Goal: Communication & Community: Connect with others

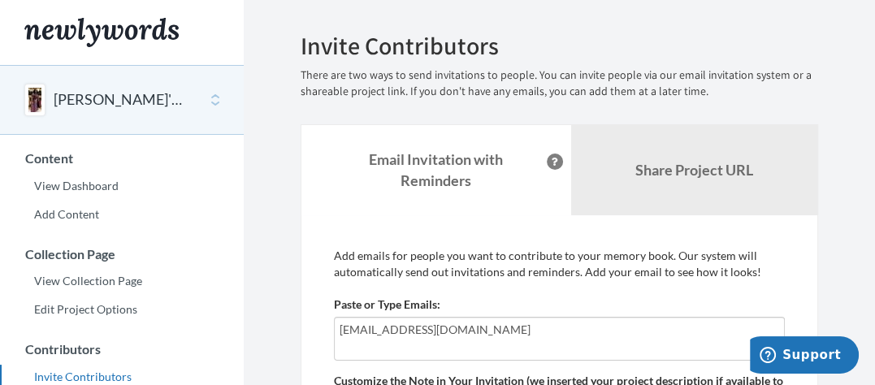
type input "[EMAIL_ADDRESS][DOMAIN_NAME]"
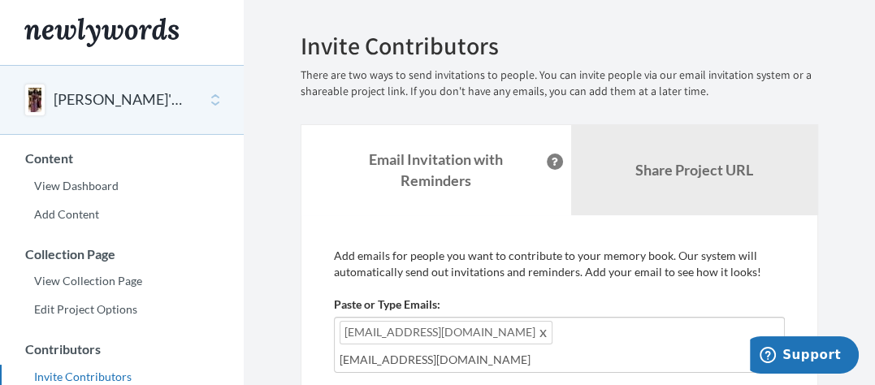
type input "[EMAIL_ADDRESS][DOMAIN_NAME]"
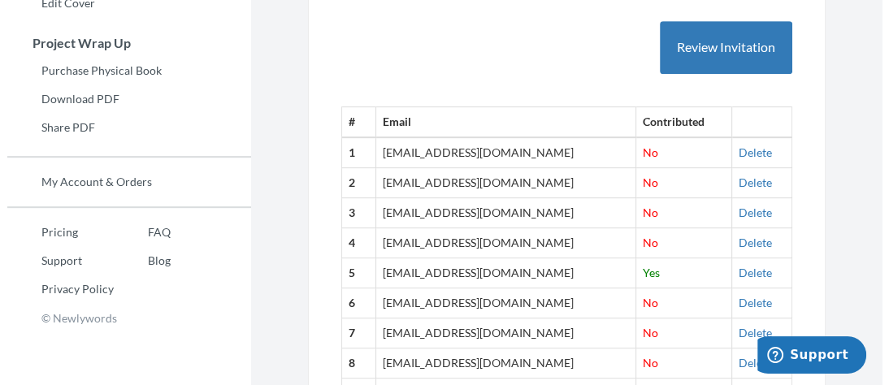
scroll to position [534, 0]
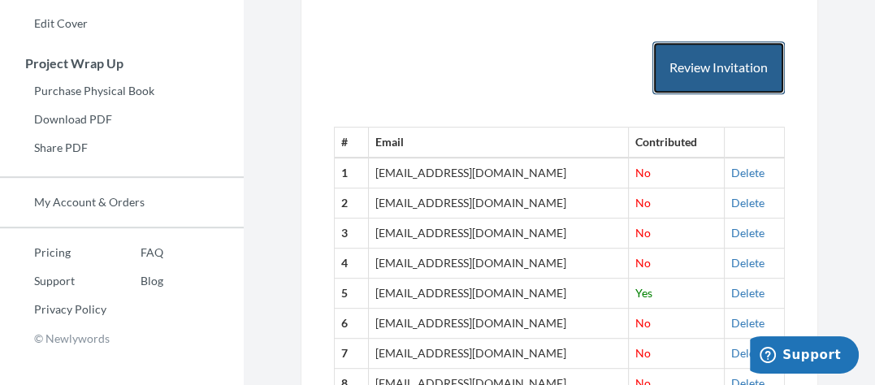
click at [730, 72] on button "Review Invitation" at bounding box center [718, 67] width 132 height 53
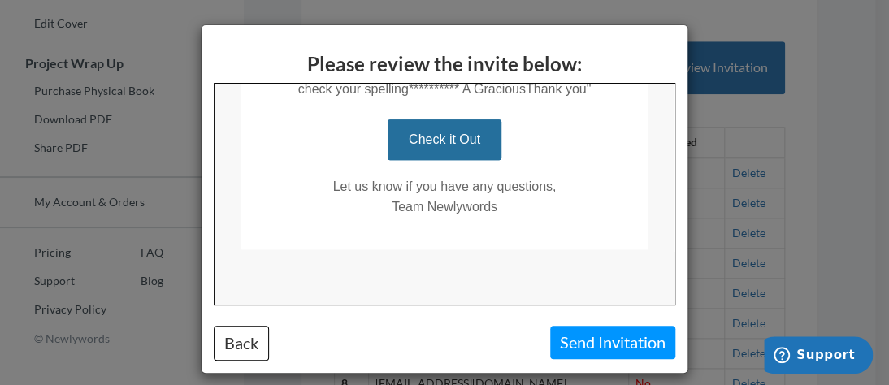
scroll to position [659, 0]
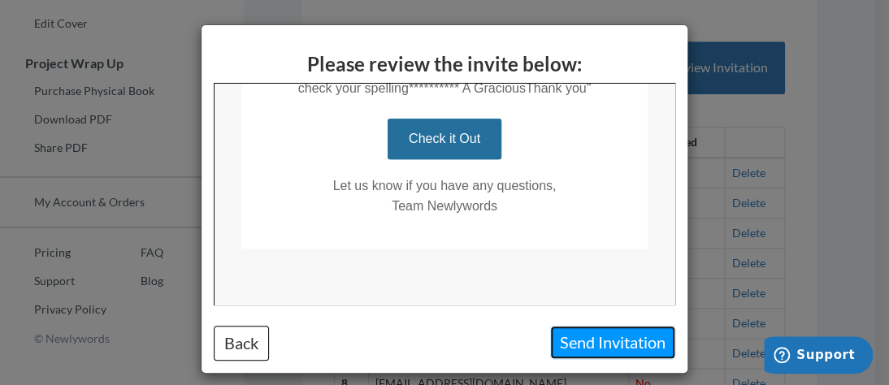
click at [627, 340] on button "Send Invitation" at bounding box center [612, 342] width 125 height 33
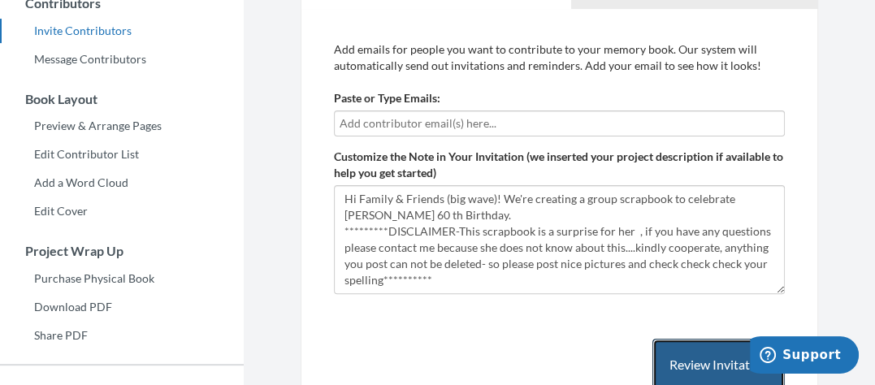
scroll to position [335, 0]
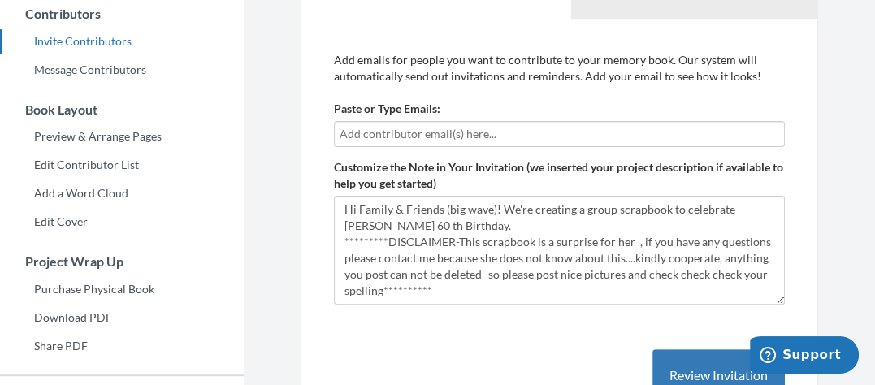
click at [680, 130] on input "text" at bounding box center [559, 134] width 439 height 18
type input "[EMAIL_ADDRESS][DOMAIN_NAME]"
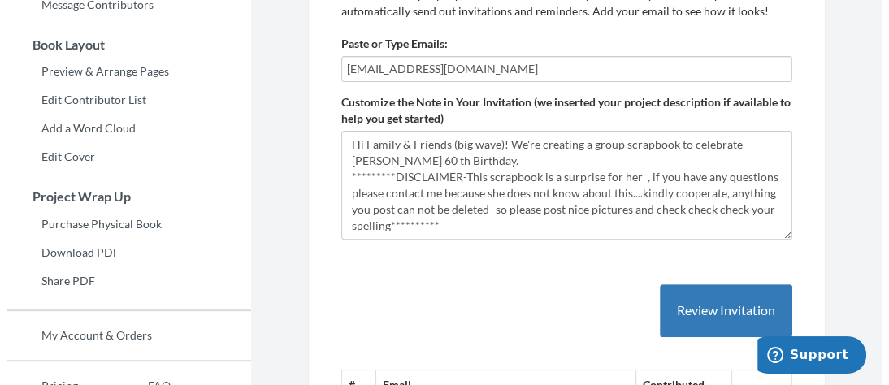
scroll to position [431, 0]
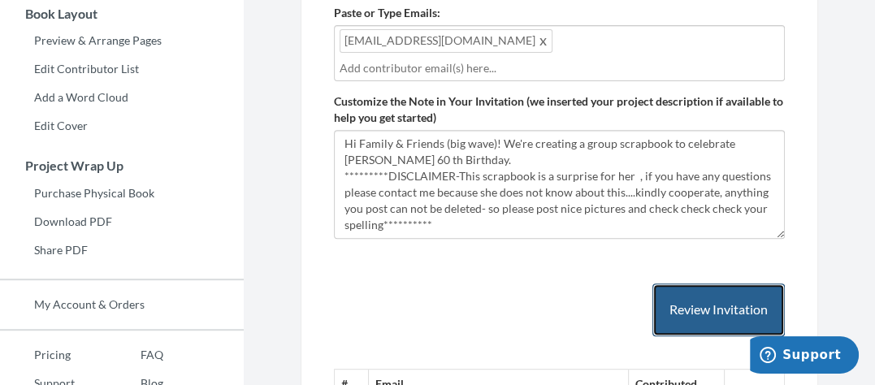
click at [691, 302] on button "Review Invitation" at bounding box center [718, 309] width 132 height 53
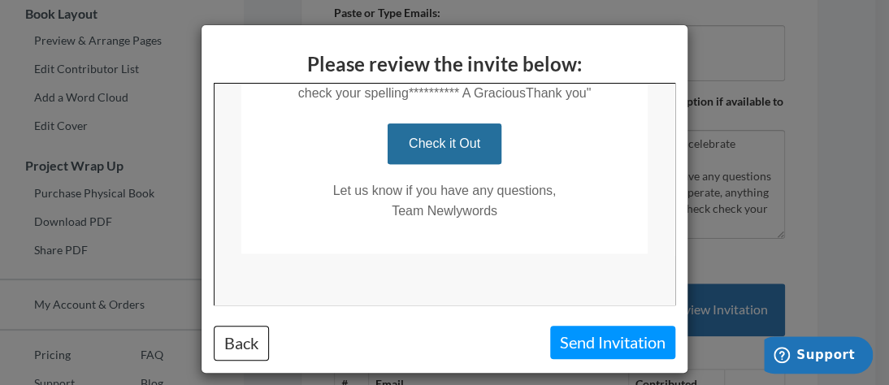
scroll to position [659, 0]
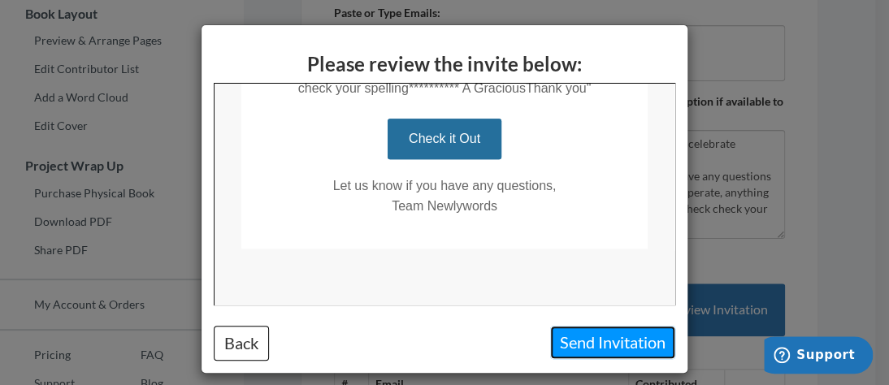
click at [618, 343] on button "Send Invitation" at bounding box center [612, 342] width 125 height 33
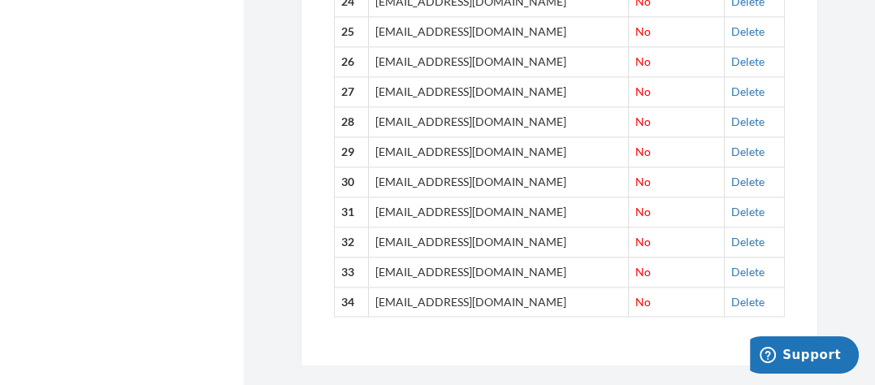
scroll to position [1529, 0]
